Goal: Information Seeking & Learning: Learn about a topic

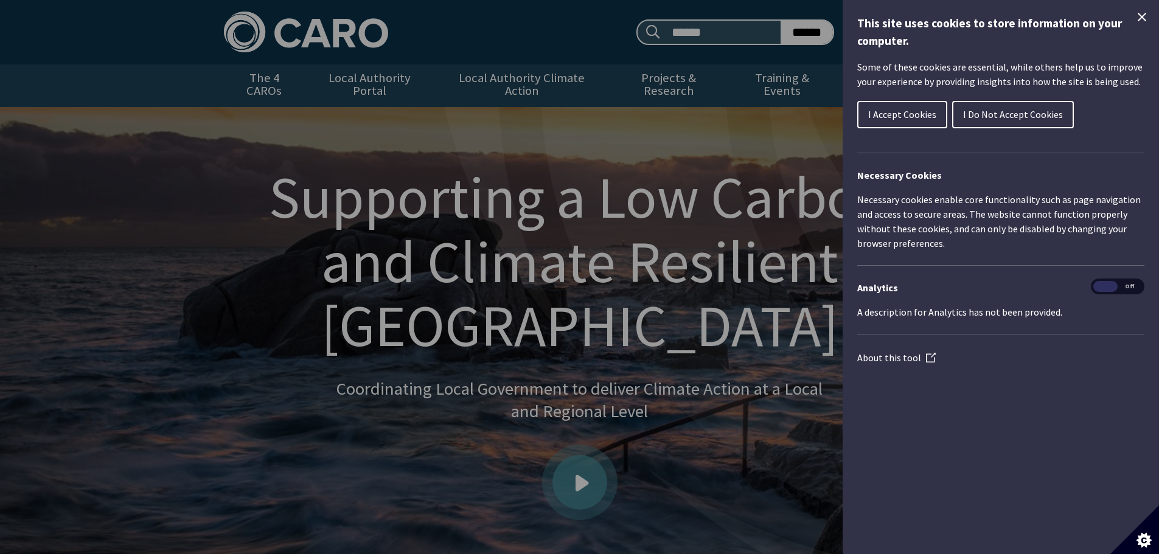
click at [910, 117] on span "I Accept Cookies" at bounding box center [902, 114] width 68 height 12
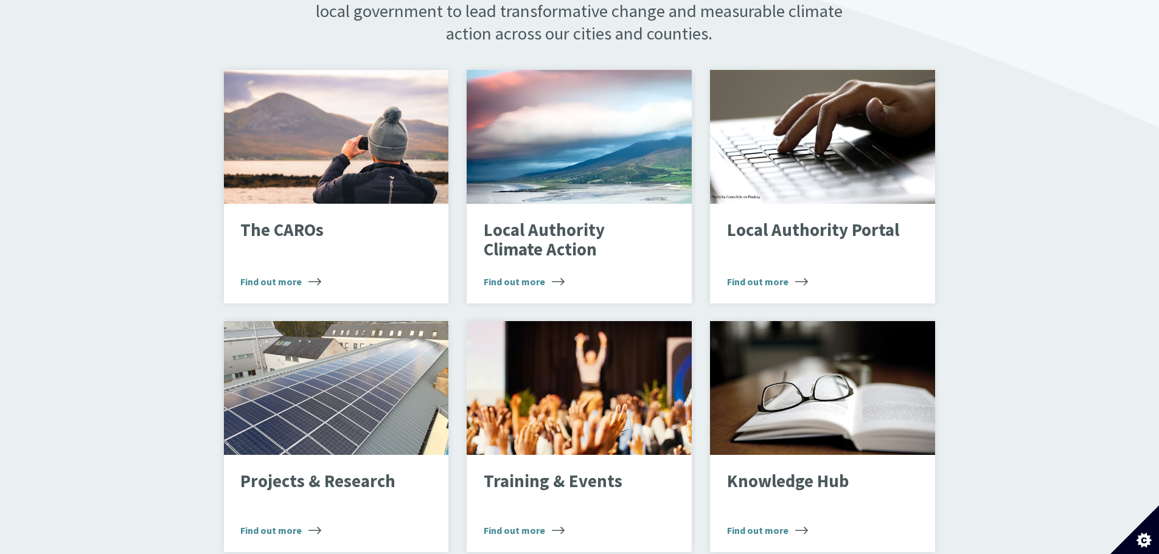
scroll to position [813, 0]
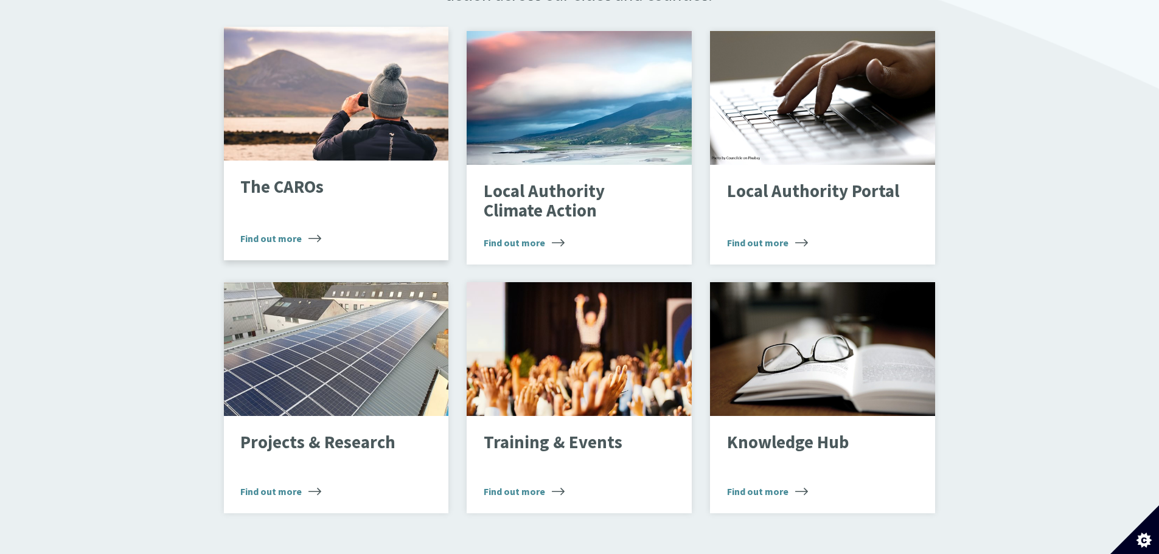
click at [274, 231] on span "Find out more" at bounding box center [280, 238] width 81 height 15
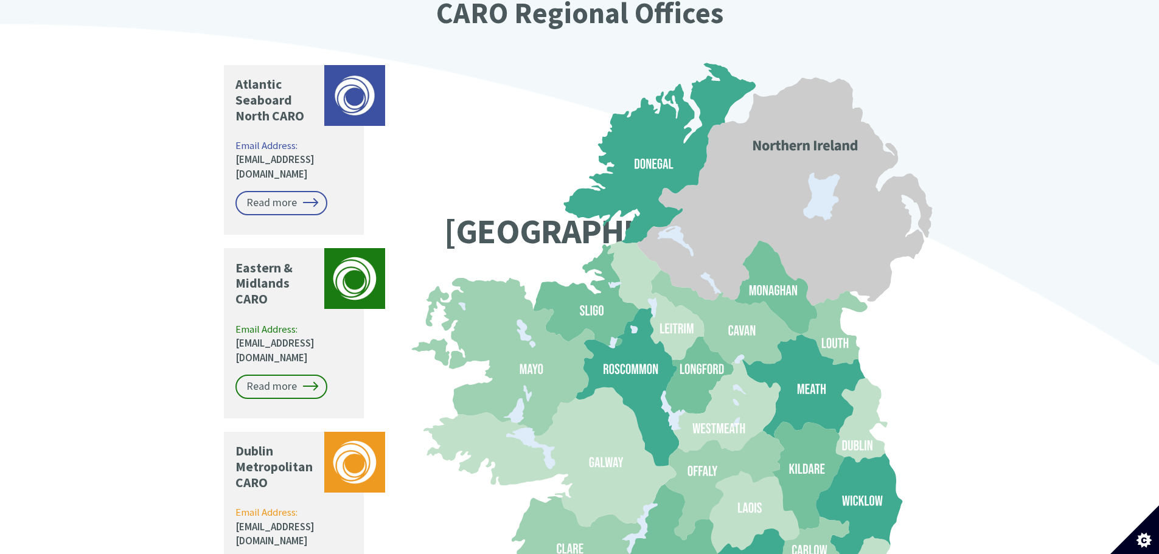
scroll to position [940, 0]
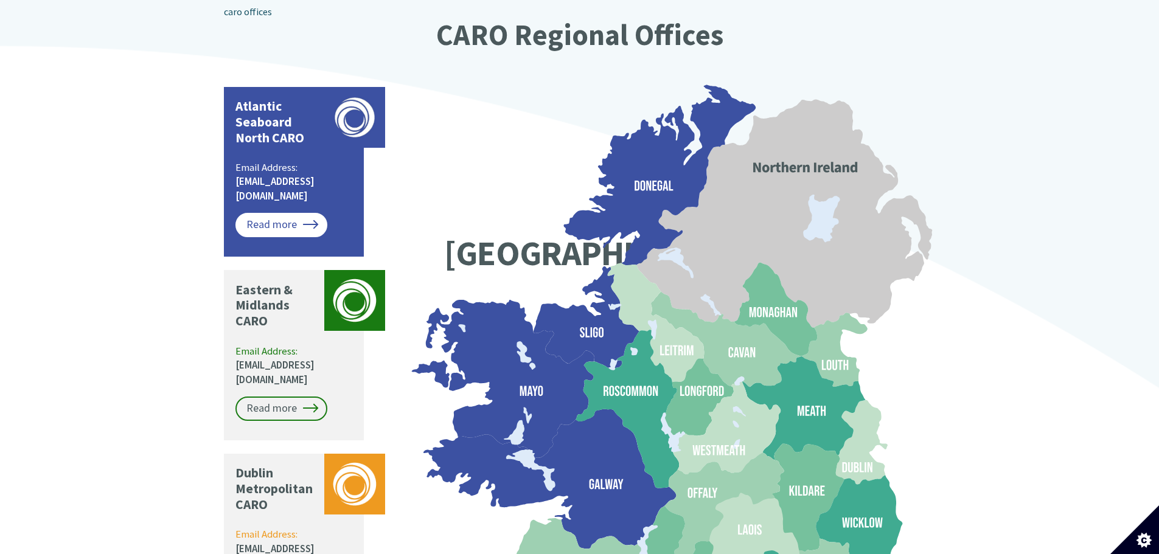
click at [290, 213] on link "Read more" at bounding box center [281, 225] width 92 height 24
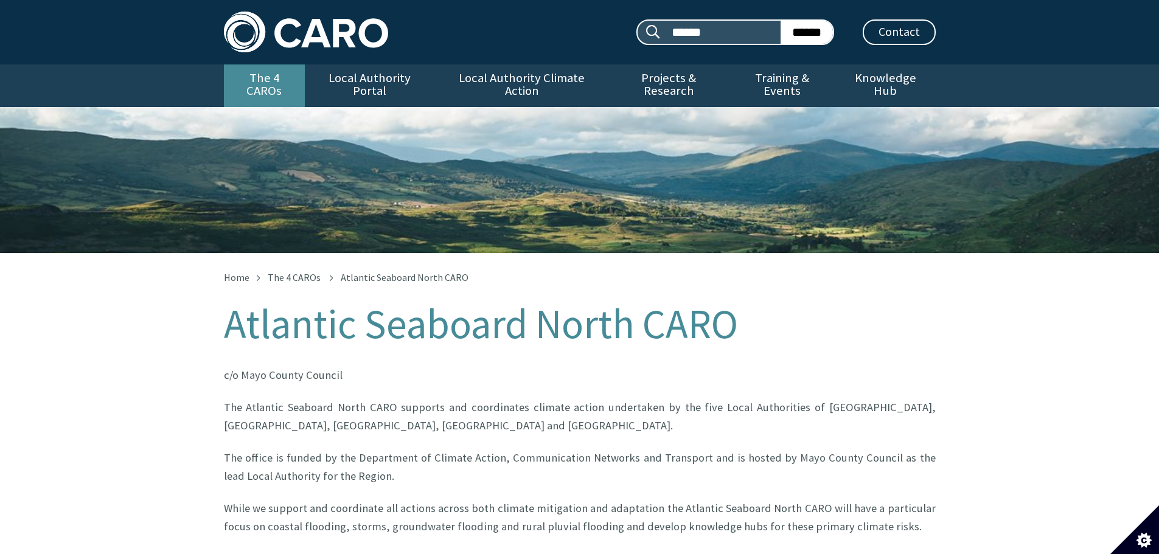
click at [254, 79] on link "The 4 CAROs" at bounding box center [264, 86] width 81 height 43
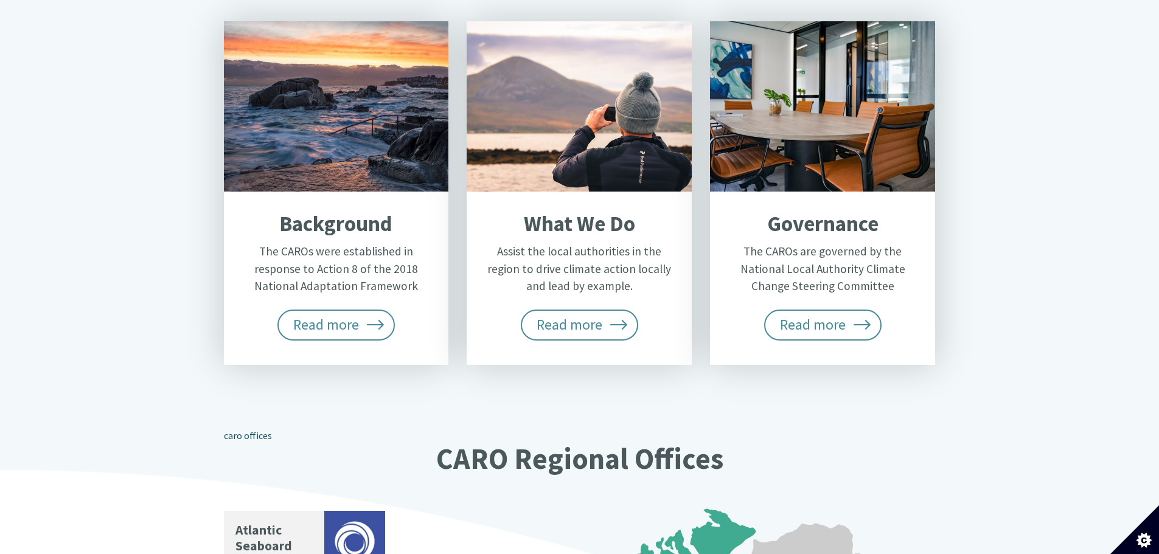
scroll to position [518, 0]
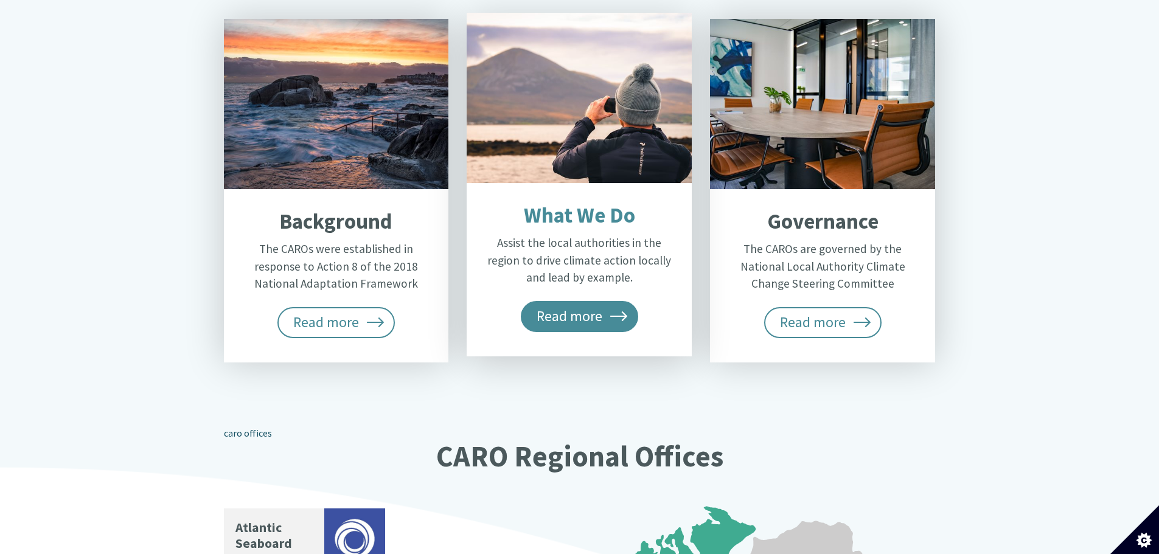
click at [568, 301] on span "Read more" at bounding box center [580, 316] width 118 height 30
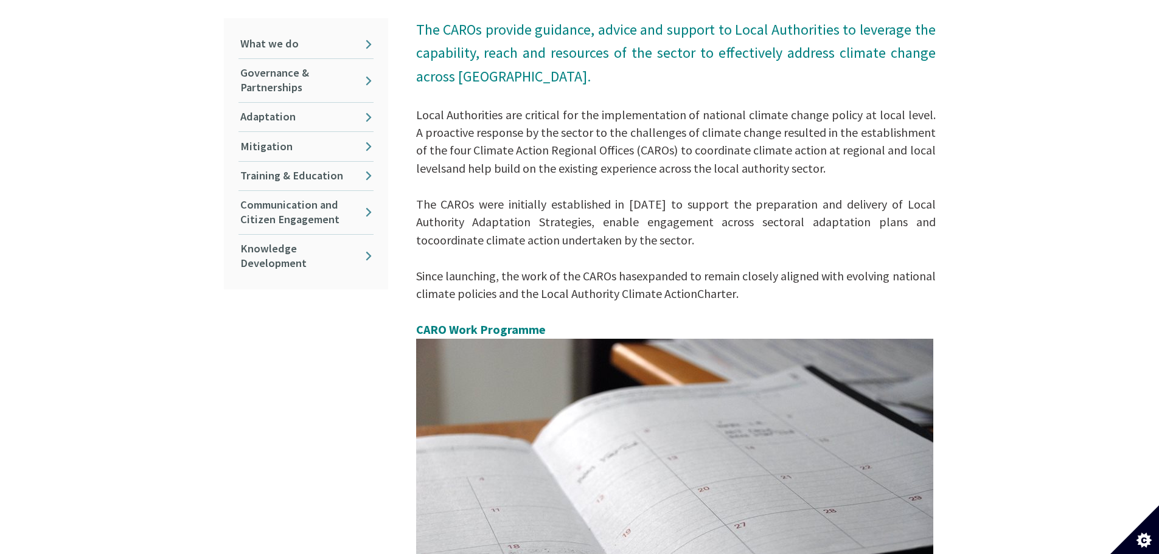
scroll to position [878, 0]
